Goal: Task Accomplishment & Management: Complete application form

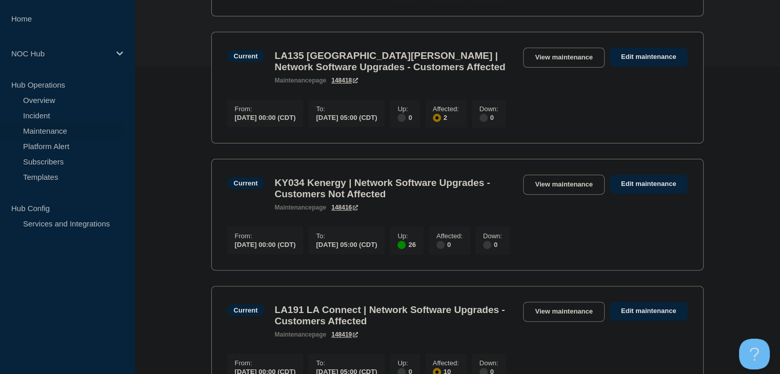
scroll to position [51, 0]
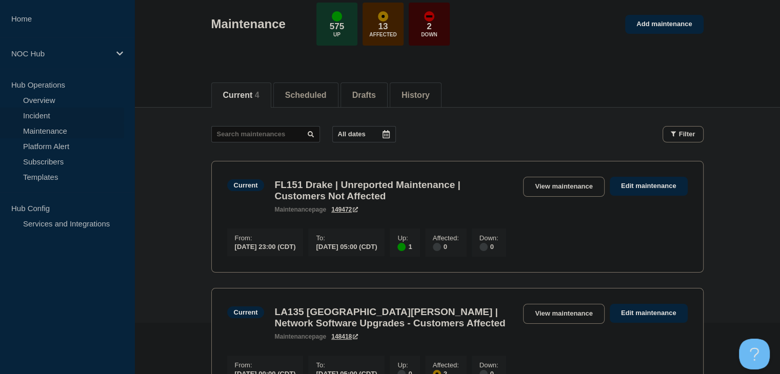
click at [52, 111] on link "Incident" at bounding box center [62, 115] width 124 height 15
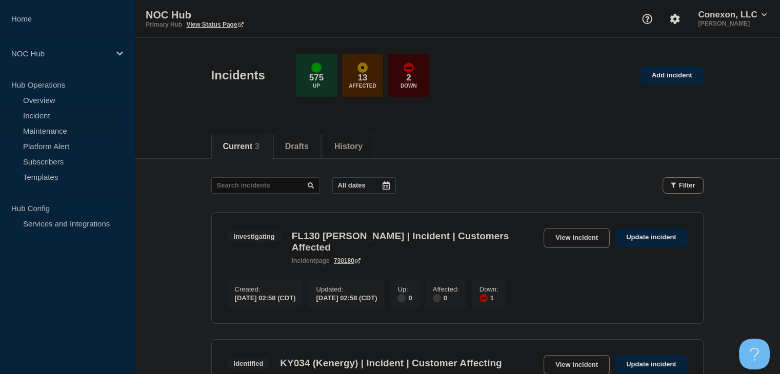
click at [58, 129] on link "Maintenance" at bounding box center [62, 130] width 124 height 15
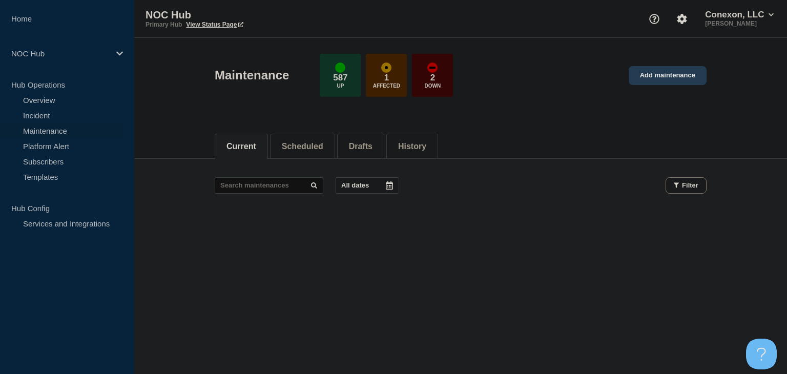
click at [682, 79] on link "Add maintenance" at bounding box center [668, 75] width 78 height 19
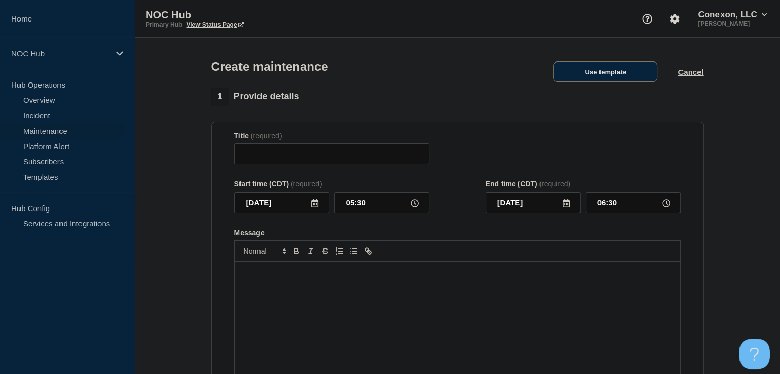
click at [598, 78] on button "Use template" at bounding box center [605, 72] width 104 height 21
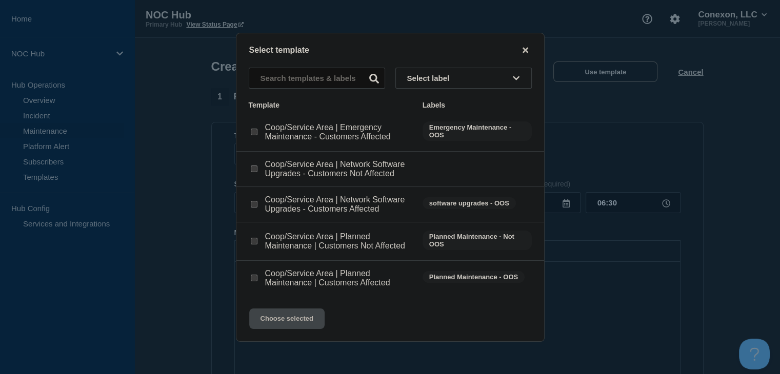
click at [256, 208] on input "Coop/Service Area | Network Software Upgrades - Customers Affected checkbox" at bounding box center [254, 204] width 7 height 7
checkbox input "true"
click at [300, 316] on button "Choose selected" at bounding box center [286, 319] width 75 height 21
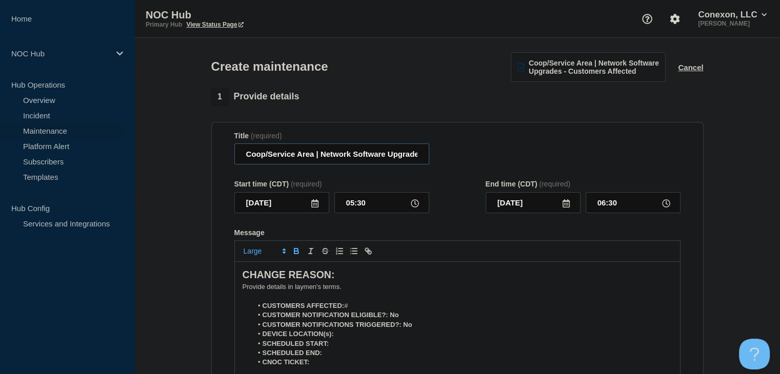
drag, startPoint x: 313, startPoint y: 156, endPoint x: 245, endPoint y: 159, distance: 67.7
click at [245, 159] on input "Coop/Service Area | Network Software Upgrades - Customers Affected" at bounding box center [331, 154] width 195 height 21
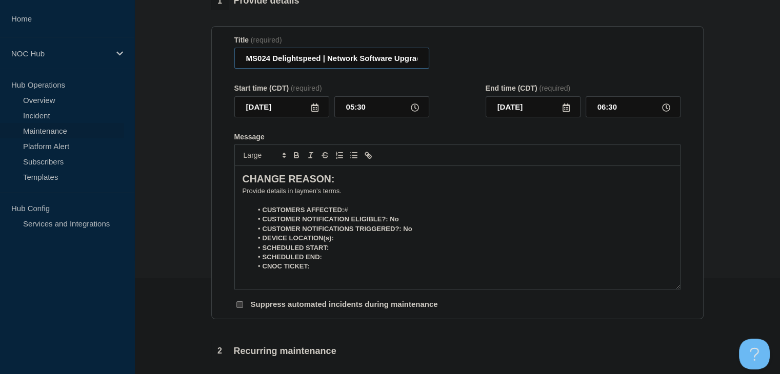
scroll to position [103, 0]
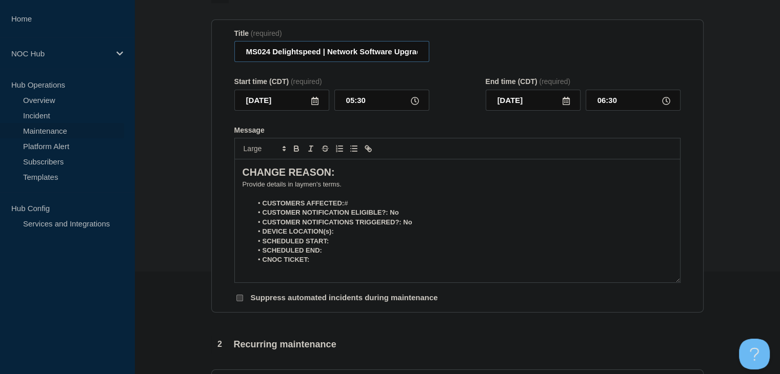
type input "MS024 Delightspeed | Network Software Upgrades - Customers Affected"
click at [317, 105] on icon at bounding box center [314, 101] width 7 height 8
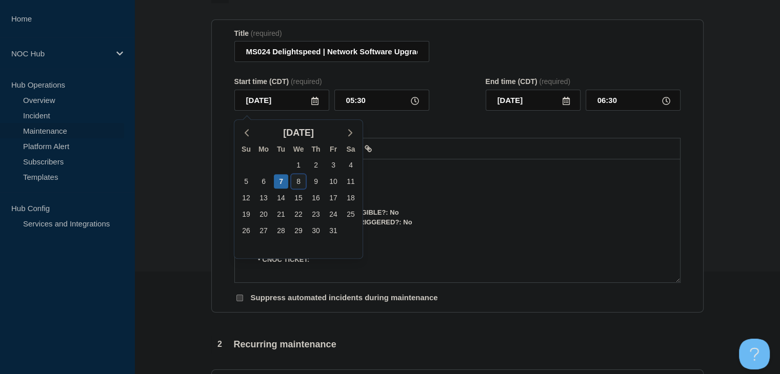
click at [301, 179] on div "8" at bounding box center [298, 181] width 14 height 14
type input "[DATE]"
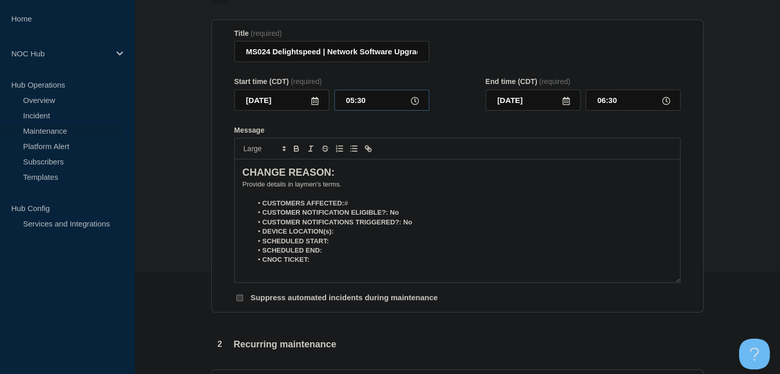
click at [348, 96] on input "05:30" at bounding box center [381, 100] width 95 height 21
type input "00:00"
click at [607, 104] on input "01:00" at bounding box center [632, 100] width 95 height 21
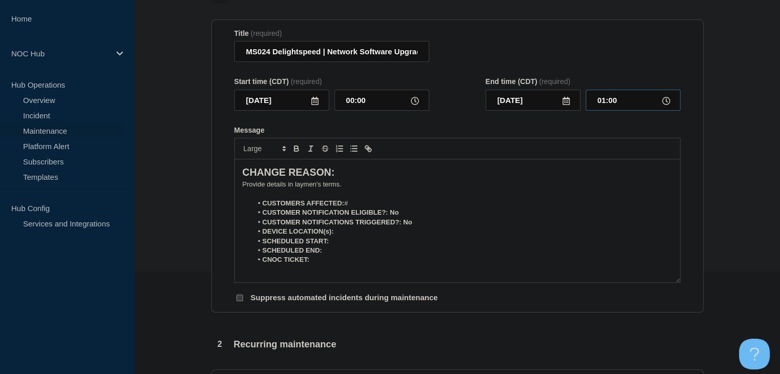
click at [607, 104] on input "01:00" at bounding box center [632, 100] width 95 height 21
type input "05:00"
drag, startPoint x: 348, startPoint y: 191, endPoint x: 236, endPoint y: 191, distance: 111.7
click at [236, 191] on div "CHANGE REASON: ﻿Provide details in laymen's terms. CUSTOMERS AFFECTED: # CUSTOM…" at bounding box center [457, 220] width 445 height 123
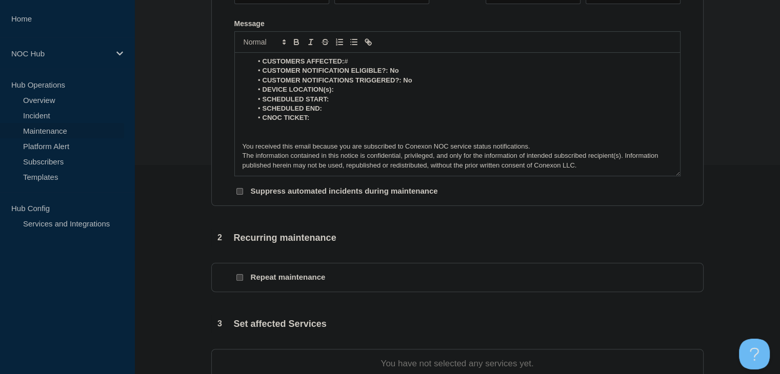
scroll to position [256, 0]
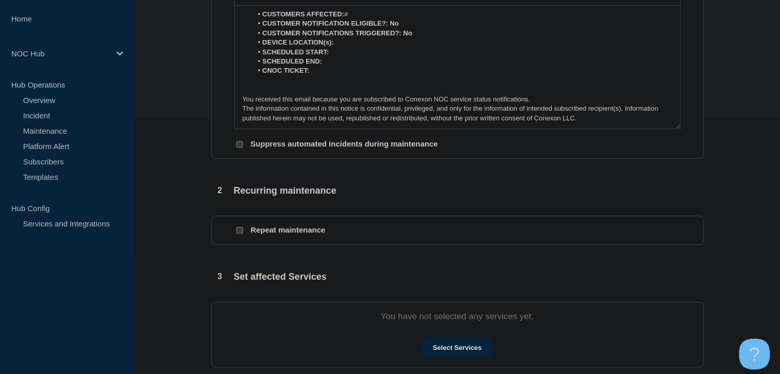
click at [474, 339] on section "You have not selected any services yet. Select Services" at bounding box center [457, 335] width 492 height 66
click at [467, 350] on button "Select Services" at bounding box center [456, 347] width 71 height 21
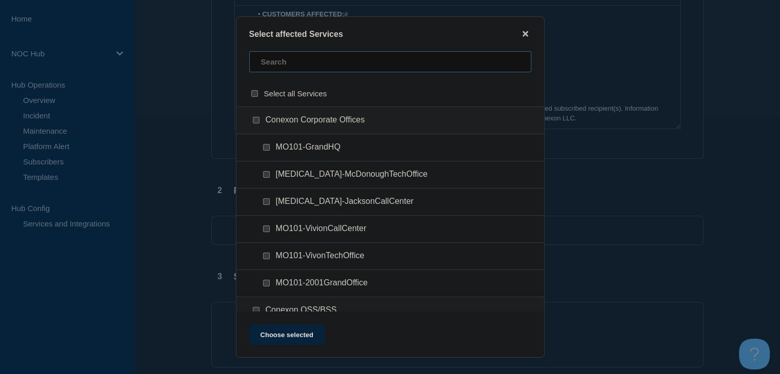
click at [304, 72] on input "text" at bounding box center [390, 61] width 282 height 21
type input "ms024"
click at [255, 123] on input "MS024 (Delightspeed) checkbox" at bounding box center [256, 120] width 7 height 7
checkbox input "true"
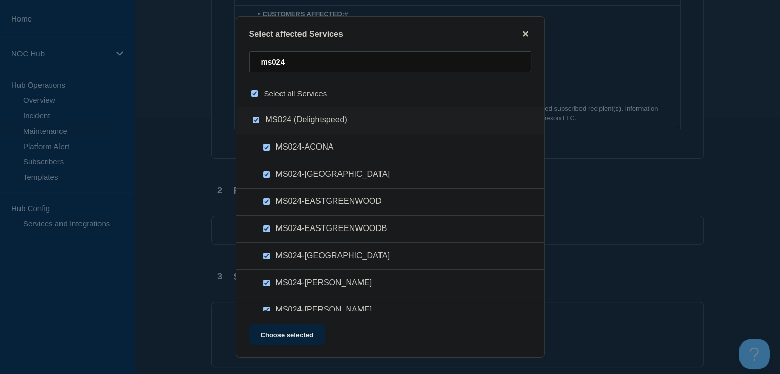
checkbox input "true"
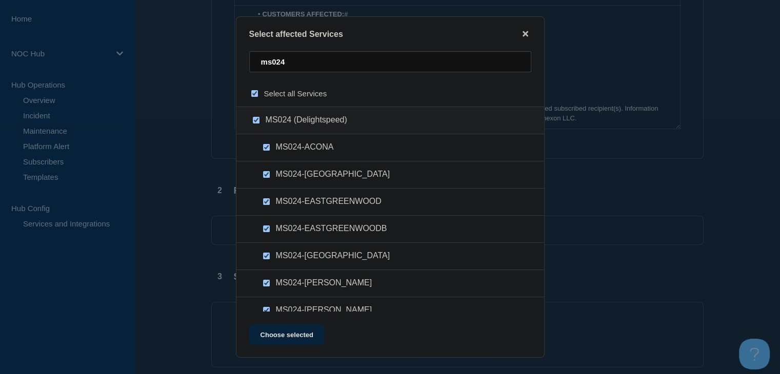
checkbox input "true"
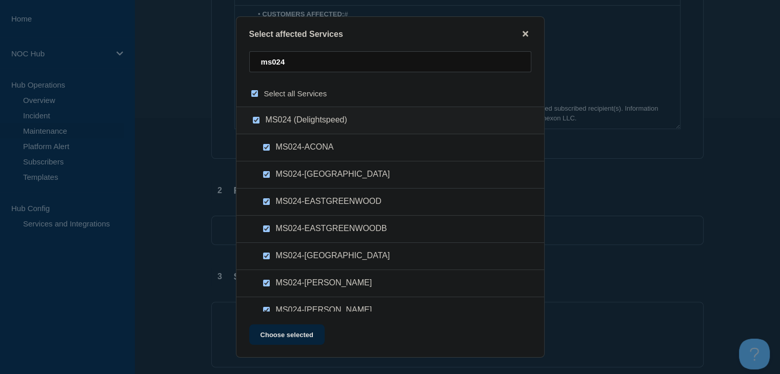
checkbox input "true"
click at [296, 328] on button "Choose selected" at bounding box center [286, 334] width 75 height 21
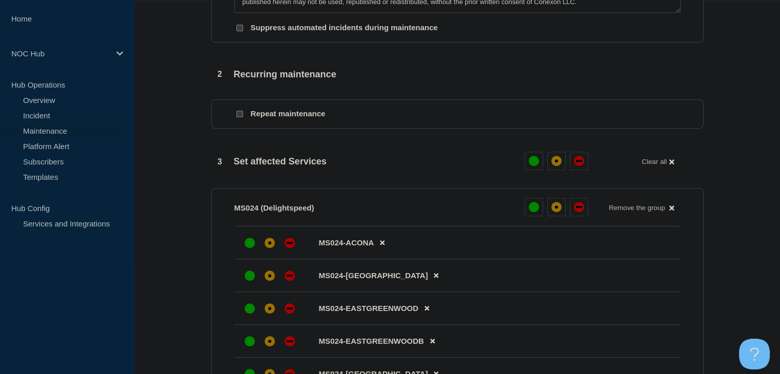
scroll to position [461, 0]
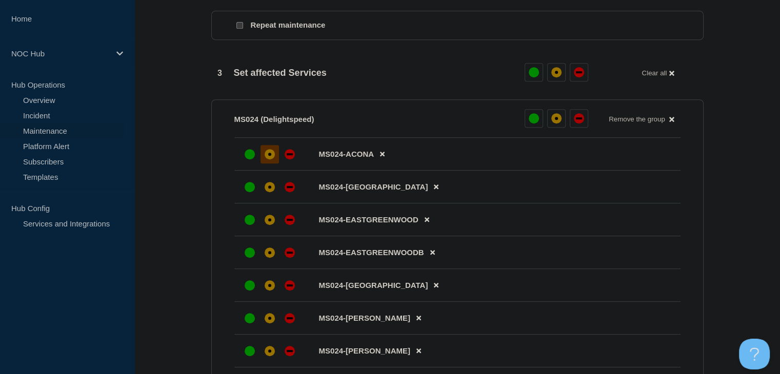
click at [265, 159] on div "affected" at bounding box center [270, 154] width 10 height 10
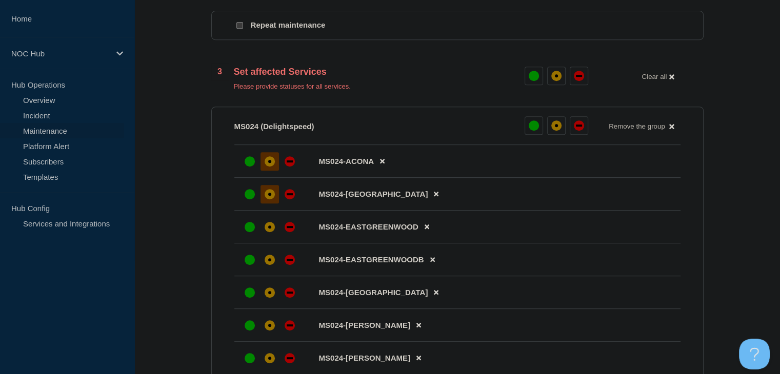
click at [265, 192] on div at bounding box center [269, 194] width 18 height 18
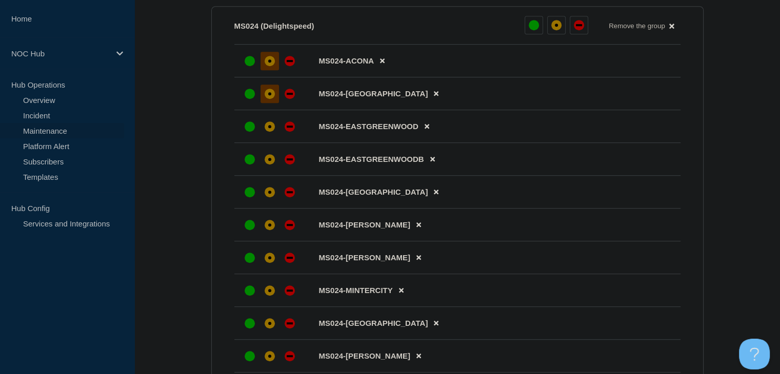
scroll to position [564, 0]
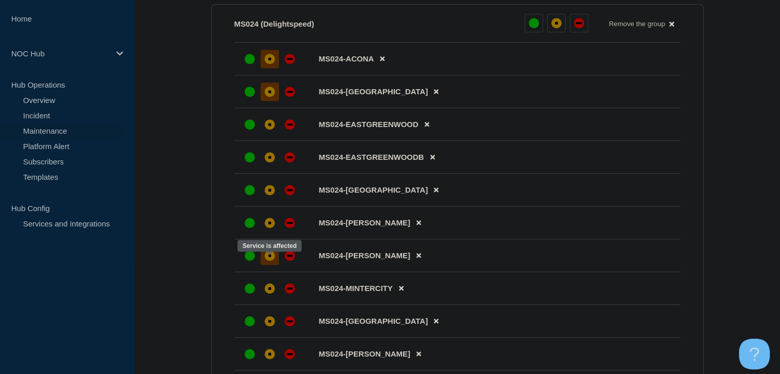
click at [268, 257] on div "affected" at bounding box center [269, 255] width 3 height 3
click at [271, 224] on div at bounding box center [269, 223] width 18 height 18
click at [266, 195] on div "affected" at bounding box center [270, 190] width 10 height 10
click at [266, 167] on div at bounding box center [269, 157] width 18 height 18
click at [267, 130] on div "affected" at bounding box center [270, 124] width 10 height 10
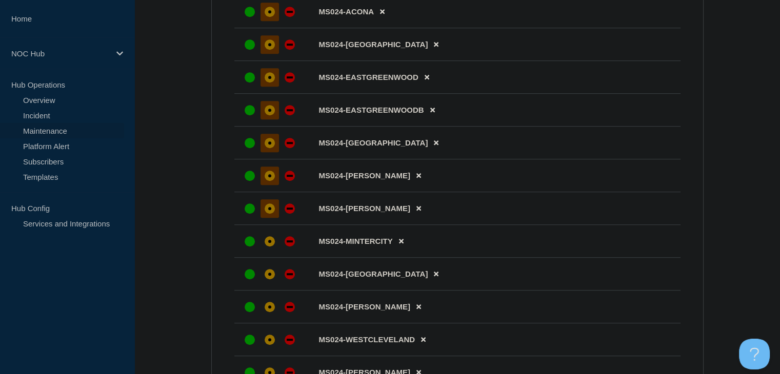
scroll to position [718, 0]
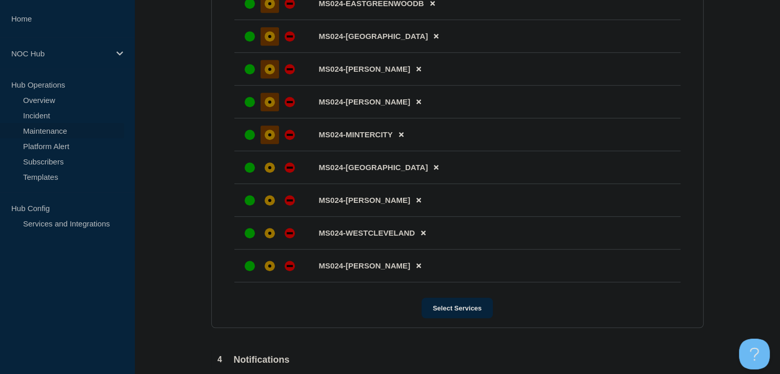
click at [269, 140] on div "affected" at bounding box center [270, 135] width 10 height 10
click at [270, 169] on div "affected" at bounding box center [269, 167] width 3 height 3
click at [270, 202] on div "affected" at bounding box center [269, 200] width 3 height 3
click at [271, 233] on div at bounding box center [269, 233] width 18 height 18
click at [273, 271] on div "affected" at bounding box center [270, 266] width 10 height 10
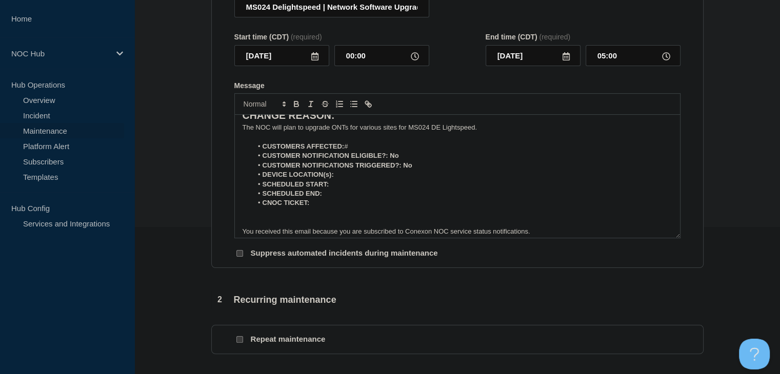
scroll to position [0, 0]
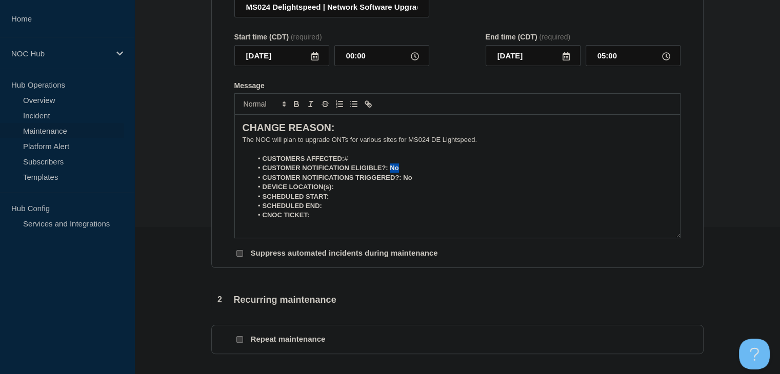
drag, startPoint x: 404, startPoint y: 171, endPoint x: 389, endPoint y: 171, distance: 15.4
click at [389, 171] on li "CUSTOMER NOTIFICATION ELIGIBLE?: No" at bounding box center [462, 168] width 420 height 9
click at [295, 109] on icon "Toggle bold text" at bounding box center [296, 103] width 9 height 9
drag, startPoint x: 412, startPoint y: 183, endPoint x: 402, endPoint y: 182, distance: 9.8
click at [402, 182] on li "CUSTOMER NOTIFICATIONS TRIGGERED?: No" at bounding box center [462, 177] width 420 height 9
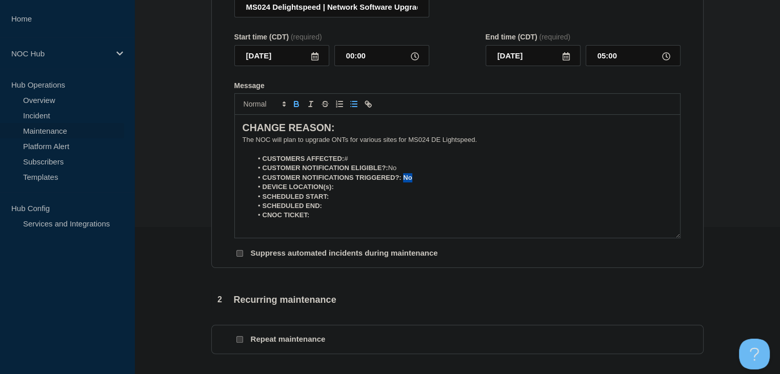
click at [299, 109] on icon "Toggle bold text" at bounding box center [296, 103] width 9 height 9
click at [342, 161] on strong "CUSTOMERS AFFECTED:" at bounding box center [303, 159] width 82 height 8
click at [344, 161] on strong "CUSTOMERS AFFECTED:" at bounding box center [303, 159] width 82 height 8
click at [361, 161] on li "CUSTOMERS AFFECTED: ~ #" at bounding box center [462, 158] width 420 height 9
click at [355, 192] on li "DEVICE LOCATION(s):" at bounding box center [462, 186] width 420 height 9
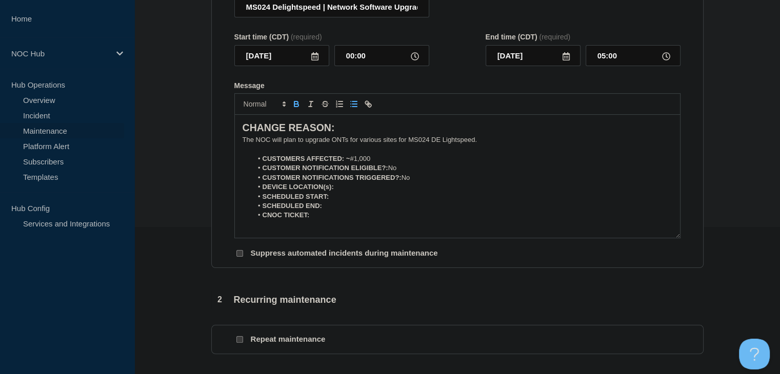
click at [297, 110] on button "Toggle bold text" at bounding box center [296, 104] width 14 height 12
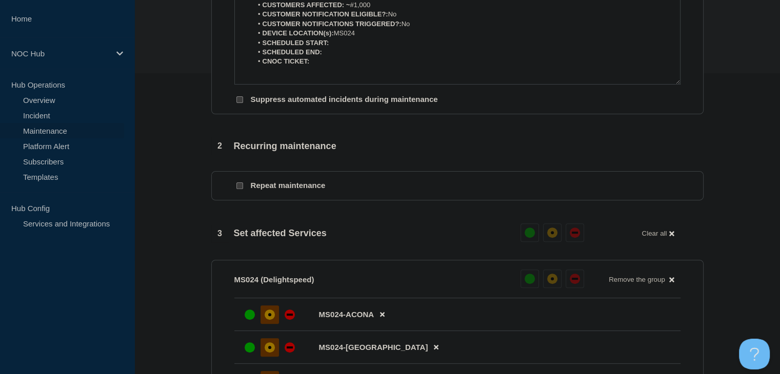
scroll to position [147, 0]
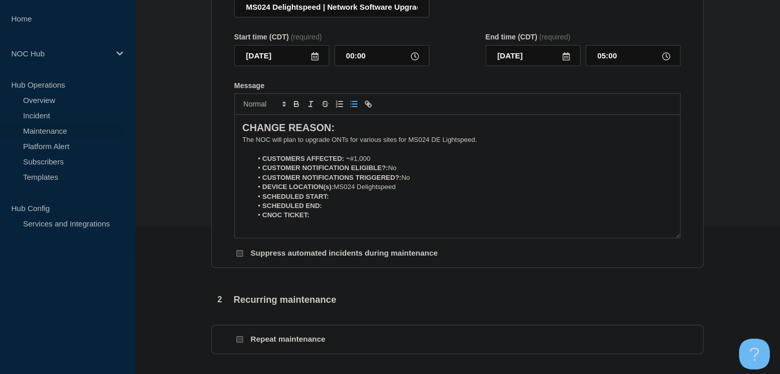
drag, startPoint x: 480, startPoint y: 141, endPoint x: 436, endPoint y: 148, distance: 45.2
click at [436, 148] on div "CHANGE REASON: The NOC will plan to upgrade ONTs for various sites for MS024 DE…" at bounding box center [457, 176] width 445 height 123
click at [381, 196] on li "SCHEDULED START:" at bounding box center [462, 196] width 420 height 9
click at [294, 107] on icon "Toggle bold text" at bounding box center [296, 105] width 4 height 3
click at [297, 104] on icon "Toggle bold text" at bounding box center [296, 102] width 4 height 3
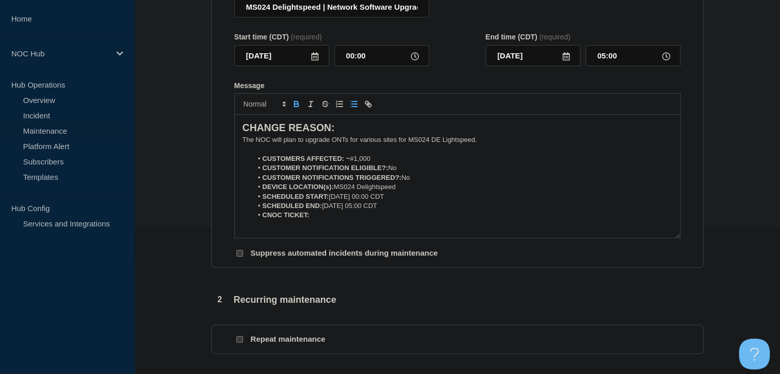
click at [296, 109] on icon "Toggle bold text" at bounding box center [296, 103] width 9 height 9
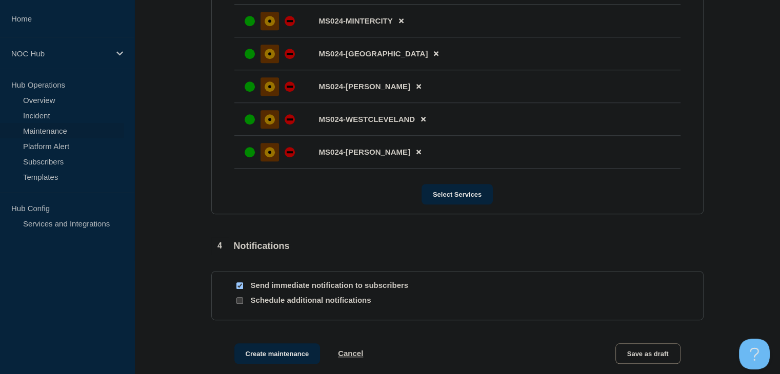
scroll to position [865, 0]
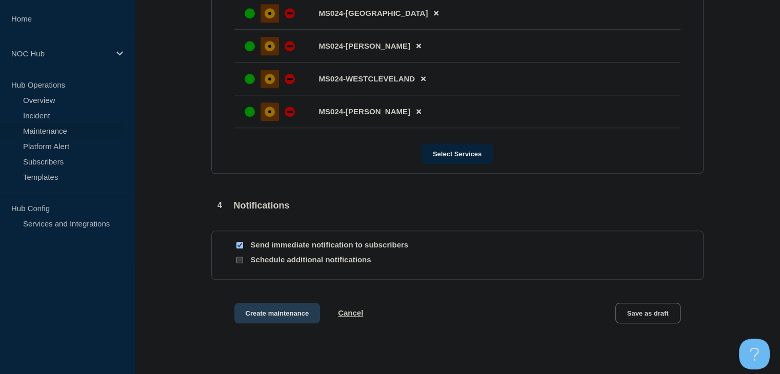
click at [253, 318] on button "Create maintenance" at bounding box center [277, 313] width 86 height 21
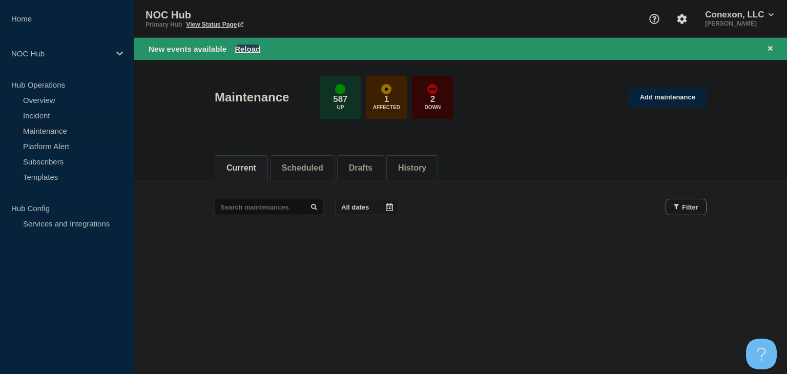
click at [250, 51] on button "Reload" at bounding box center [248, 49] width 26 height 9
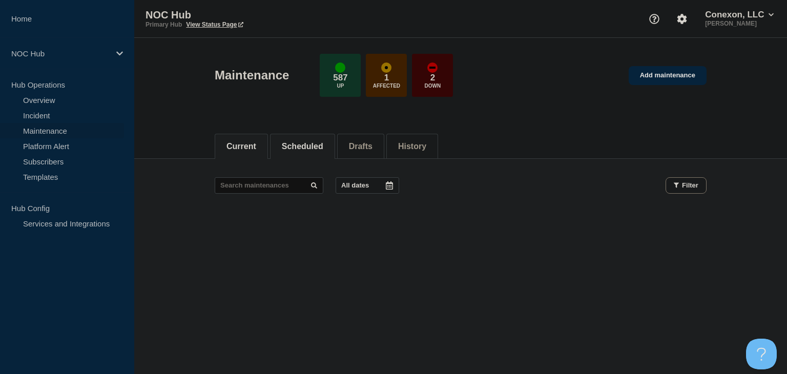
click at [319, 148] on button "Scheduled" at bounding box center [303, 146] width 42 height 9
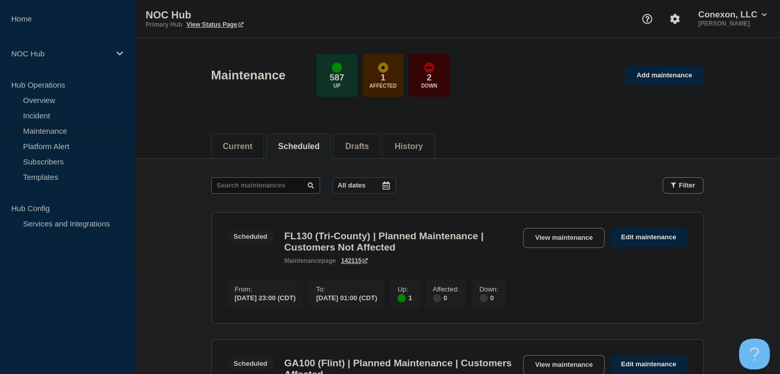
click at [271, 188] on input "text" at bounding box center [265, 185] width 109 height 16
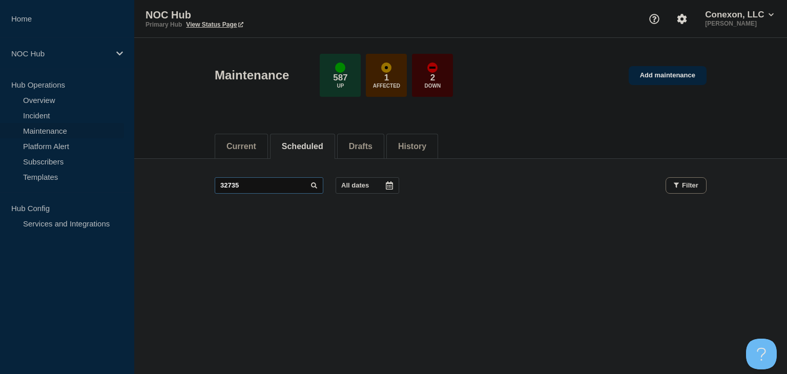
click at [271, 188] on input "32735" at bounding box center [269, 185] width 109 height 16
type input "32753"
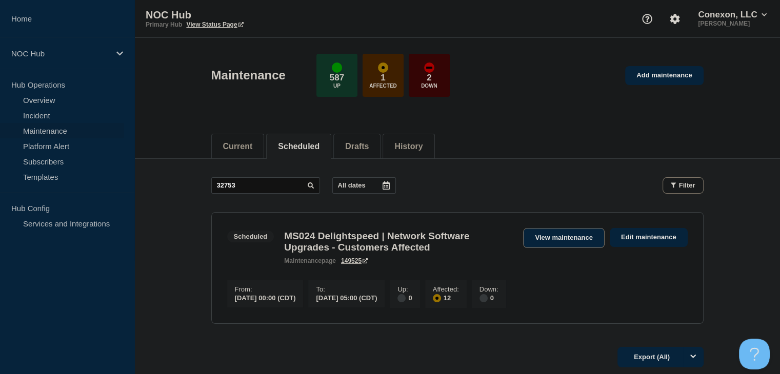
click at [567, 230] on link "View maintenance" at bounding box center [563, 238] width 81 height 20
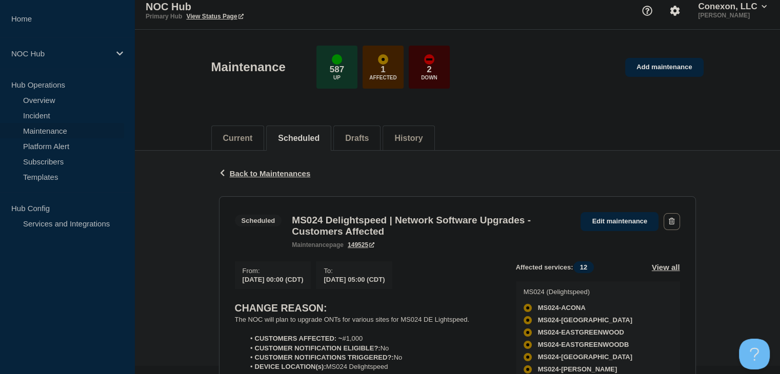
scroll to position [154, 0]
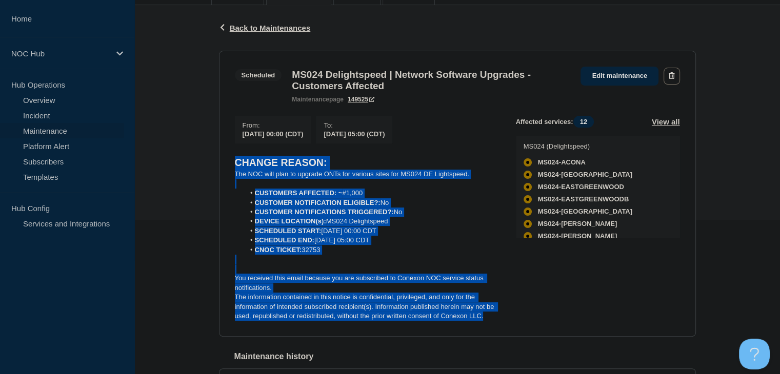
drag, startPoint x: 490, startPoint y: 323, endPoint x: 221, endPoint y: 173, distance: 307.7
click at [221, 173] on section "Scheduled MS024 Delightspeed | Network Software Upgrades - Customers Affected m…" at bounding box center [457, 194] width 477 height 287
copy div "CHANGE REASON: The NOC will plan to upgrade ONTs for various sites for MS024 DE…"
click at [48, 115] on link "Incident" at bounding box center [62, 115] width 124 height 15
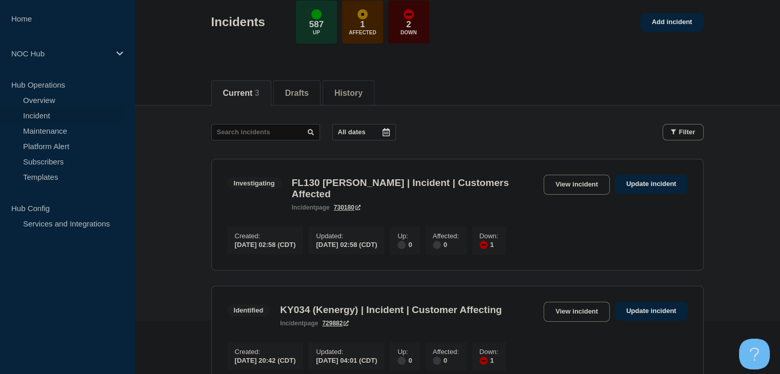
scroll to position [103, 0]
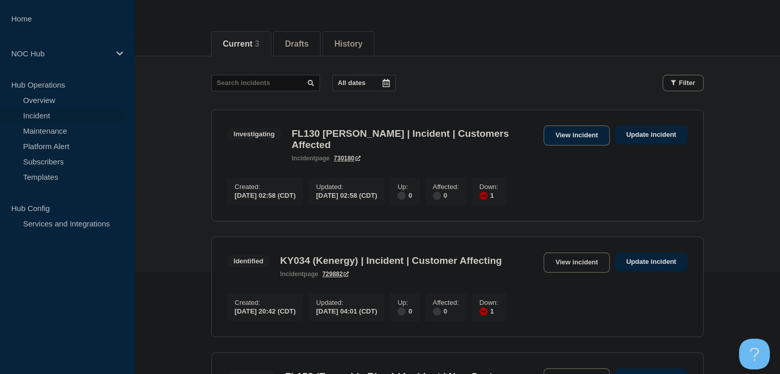
click at [579, 139] on link "View incident" at bounding box center [576, 136] width 66 height 20
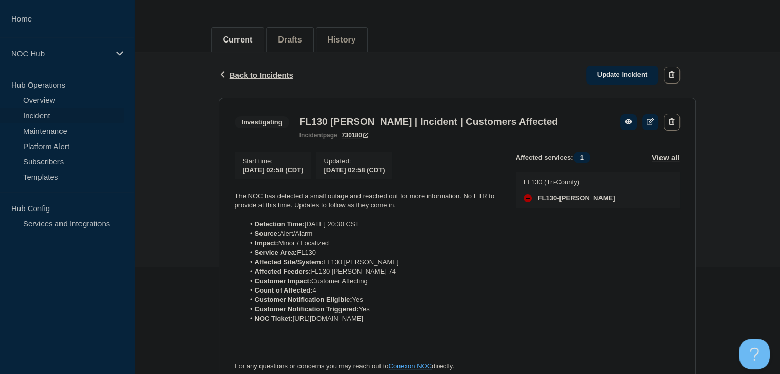
scroll to position [154, 0]
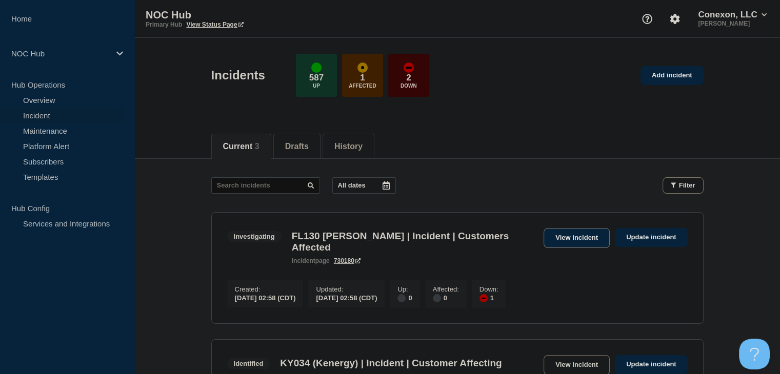
click at [561, 236] on link "View incident" at bounding box center [576, 238] width 66 height 20
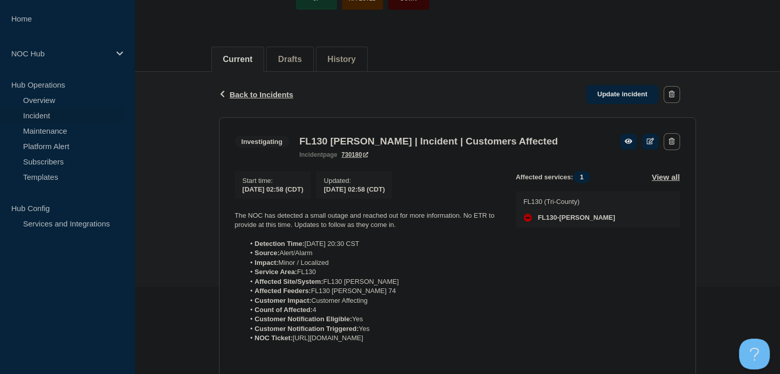
scroll to position [103, 0]
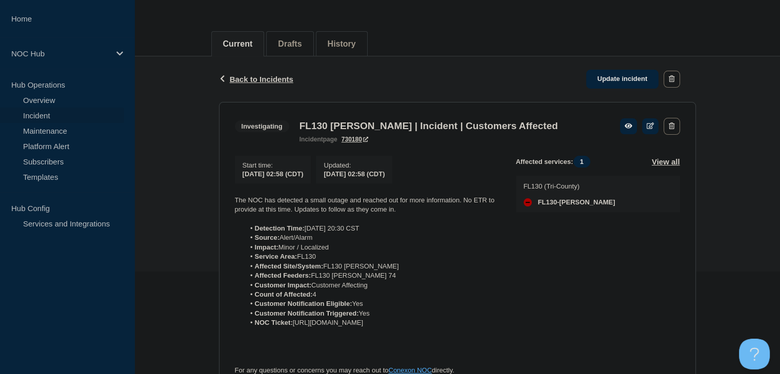
click at [51, 111] on link "Incident" at bounding box center [62, 115] width 124 height 15
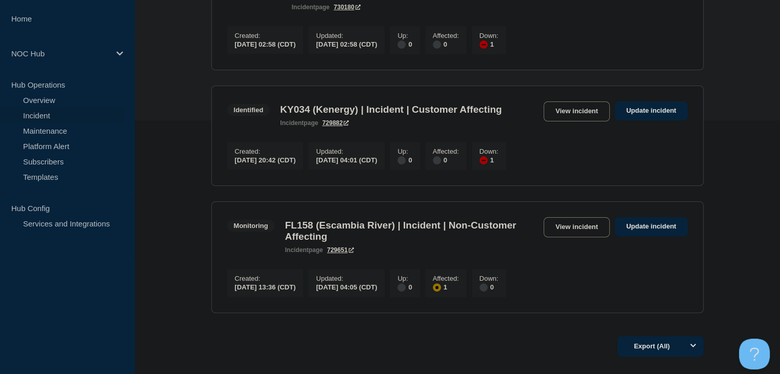
scroll to position [256, 0]
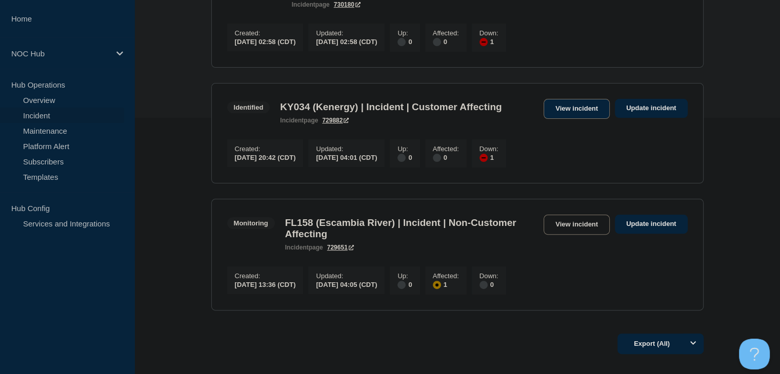
click at [588, 99] on link "View incident" at bounding box center [576, 109] width 66 height 20
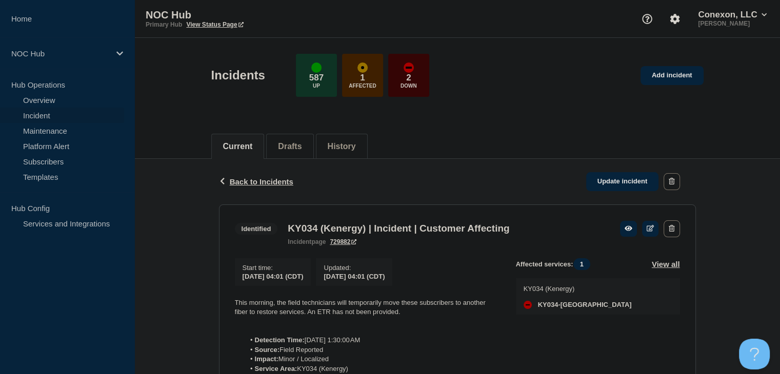
scroll to position [103, 0]
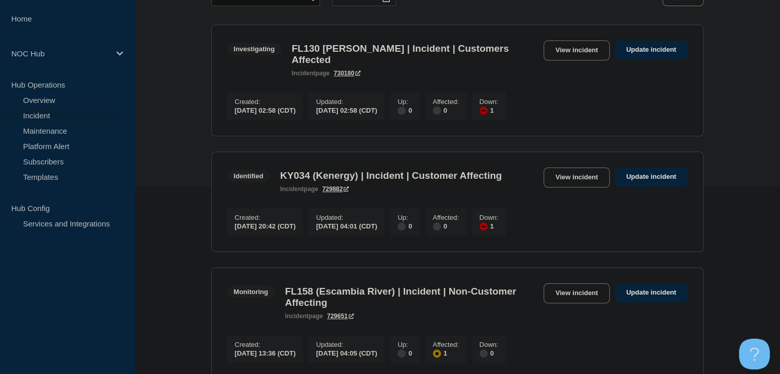
scroll to position [205, 0]
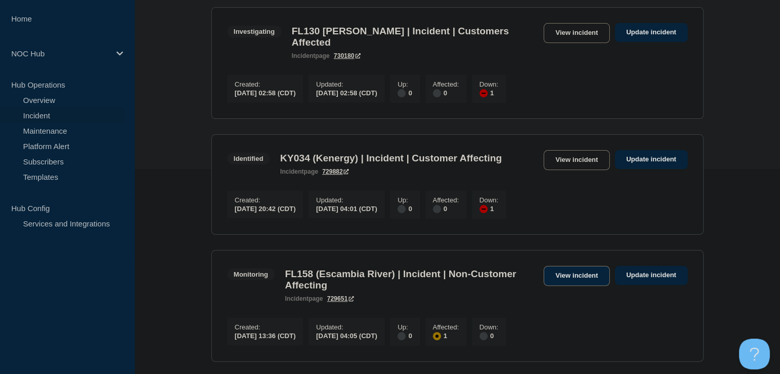
click at [566, 271] on link "View incident" at bounding box center [576, 276] width 66 height 20
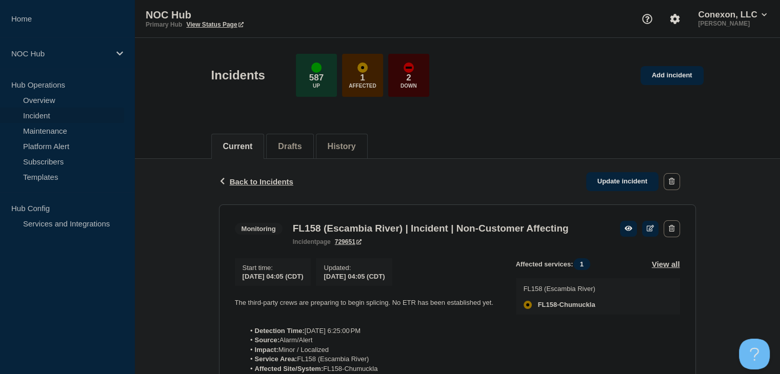
scroll to position [103, 0]
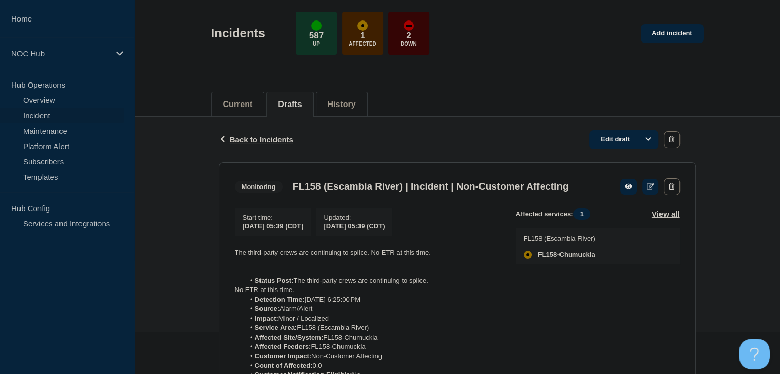
scroll to position [103, 0]
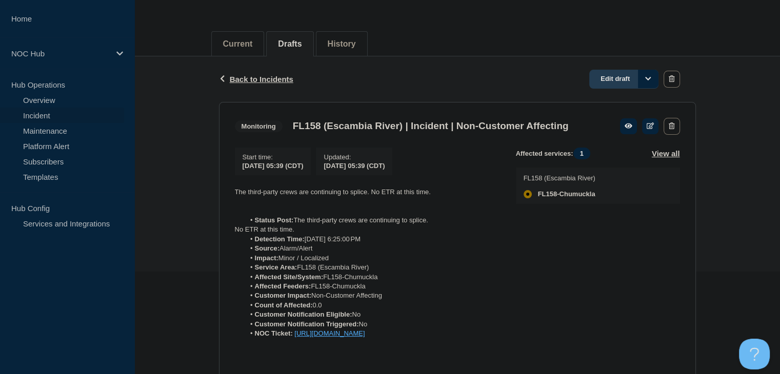
click at [604, 78] on link "Edit draft" at bounding box center [623, 79] width 69 height 19
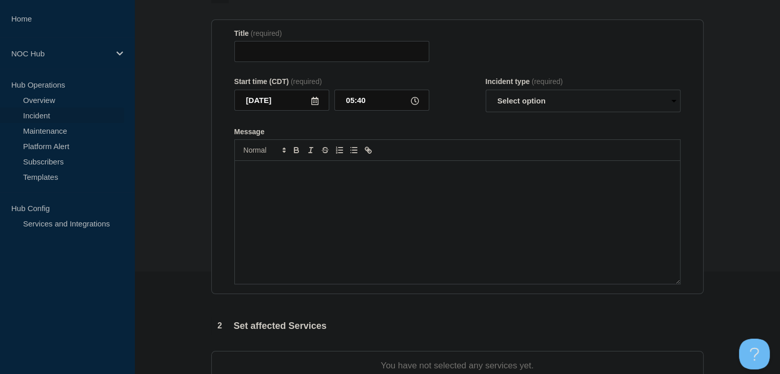
type input "FL158 (Escambia River) | Incident | Non-Customer Affecting"
type input "05:39"
select select "monitoring"
radio input "false"
radio input "true"
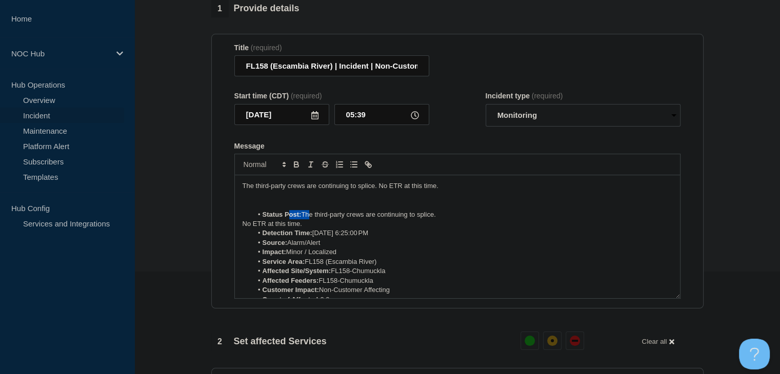
drag, startPoint x: 305, startPoint y: 223, endPoint x: 287, endPoint y: 225, distance: 18.5
click at [287, 219] on li "Status Post: The third-party crews are continuing to splice." at bounding box center [462, 214] width 420 height 9
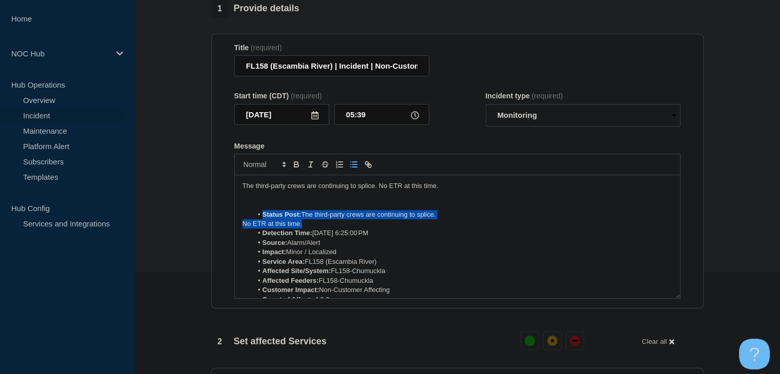
drag, startPoint x: 304, startPoint y: 231, endPoint x: 254, endPoint y: 220, distance: 51.5
click at [254, 220] on div "The third-party crews are continuing to splice. No ETR at this time. Status Pos…" at bounding box center [457, 236] width 445 height 123
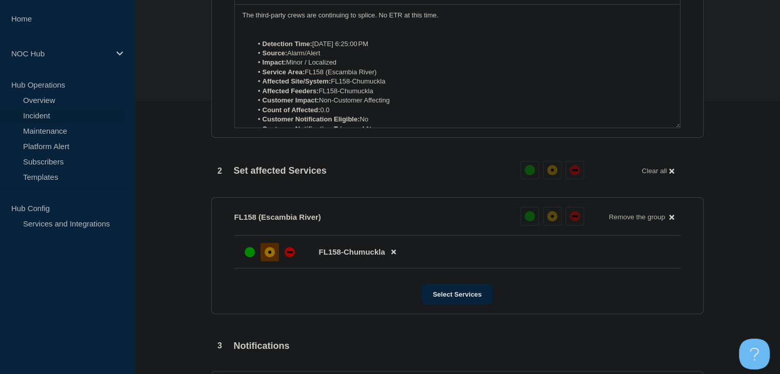
scroll to position [392, 0]
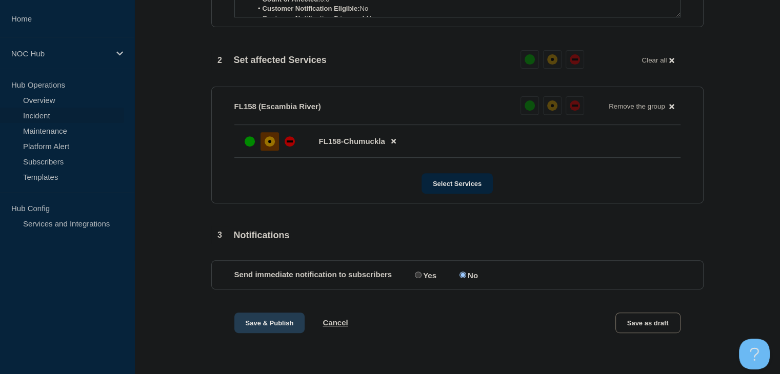
click at [256, 329] on button "Save & Publish" at bounding box center [269, 323] width 71 height 21
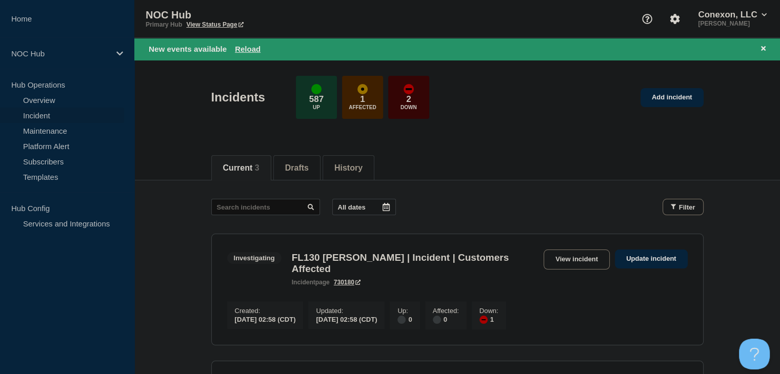
click at [229, 48] on div "New events available Reload" at bounding box center [205, 49] width 112 height 9
click at [243, 48] on button "Reload" at bounding box center [248, 49] width 26 height 9
